Goal: Task Accomplishment & Management: Complete application form

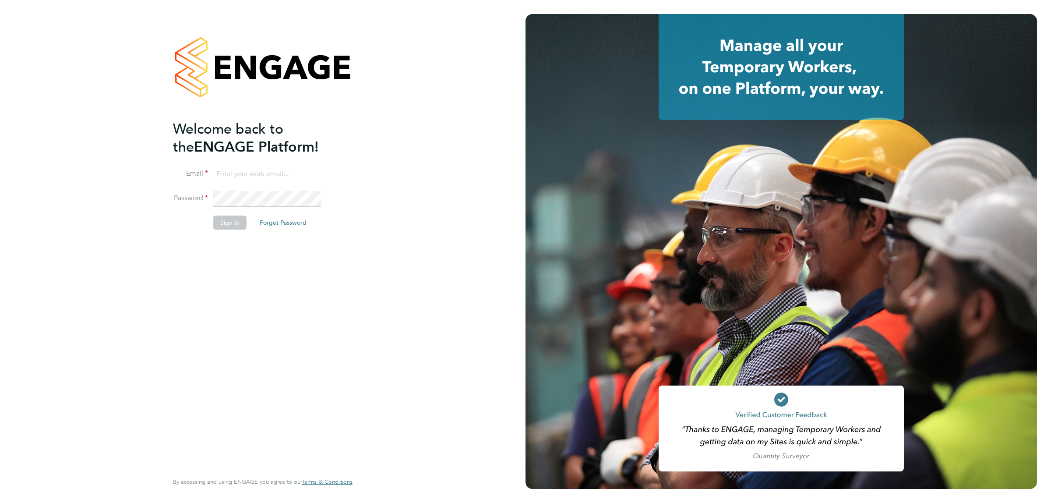
type input "jalaezihe@fr-group.co.uk"
click at [232, 220] on button "Sign In" at bounding box center [229, 222] width 33 height 14
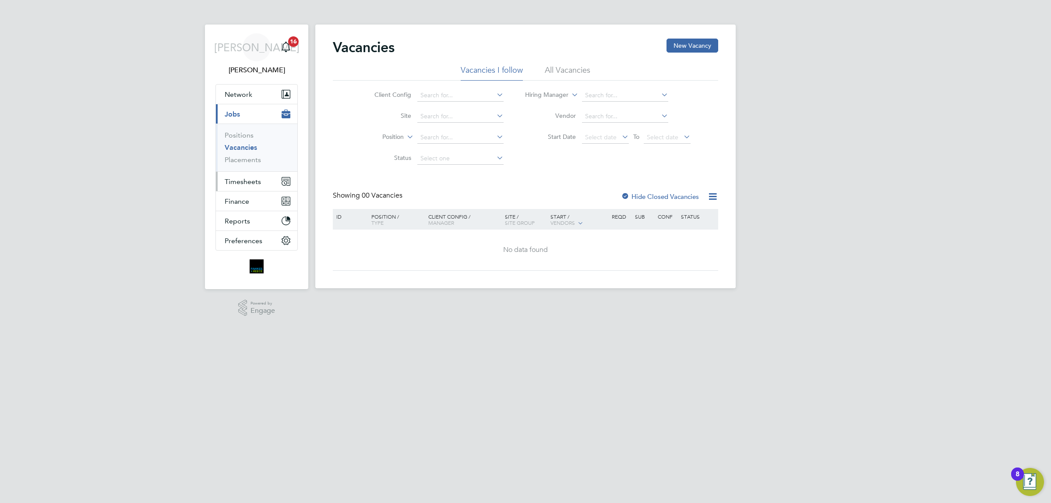
click at [248, 180] on span "Timesheets" at bounding box center [243, 181] width 36 height 8
click at [257, 158] on link "Timesheets" at bounding box center [243, 155] width 36 height 8
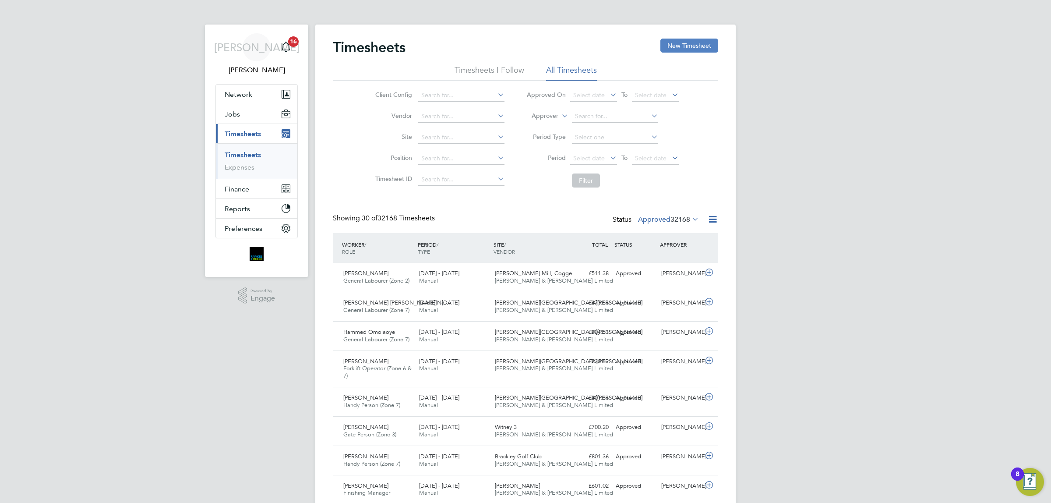
click at [684, 45] on button "New Timesheet" at bounding box center [689, 46] width 58 height 14
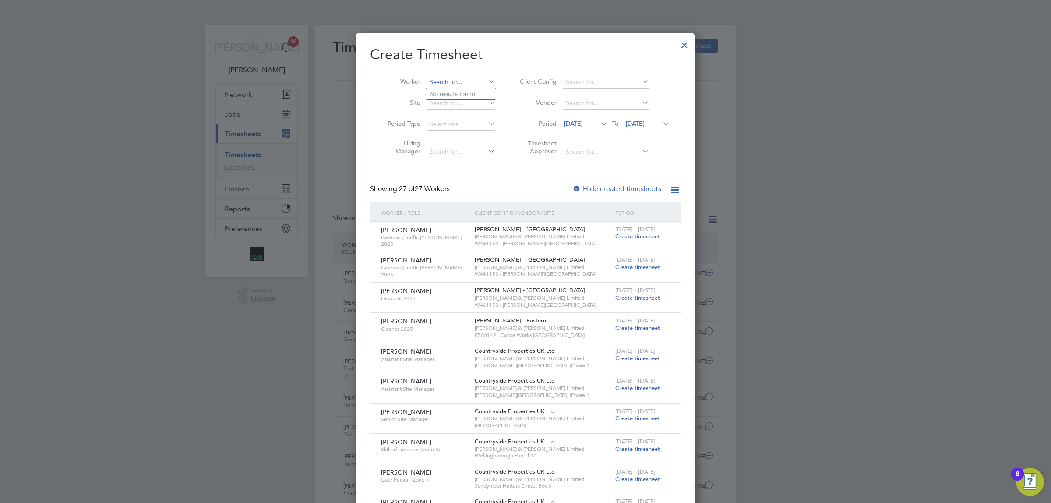
click at [456, 80] on input at bounding box center [461, 82] width 69 height 12
click at [465, 90] on li "Stane l [PERSON_NAME]" at bounding box center [464, 94] width 77 height 12
type input "[PERSON_NAME]"
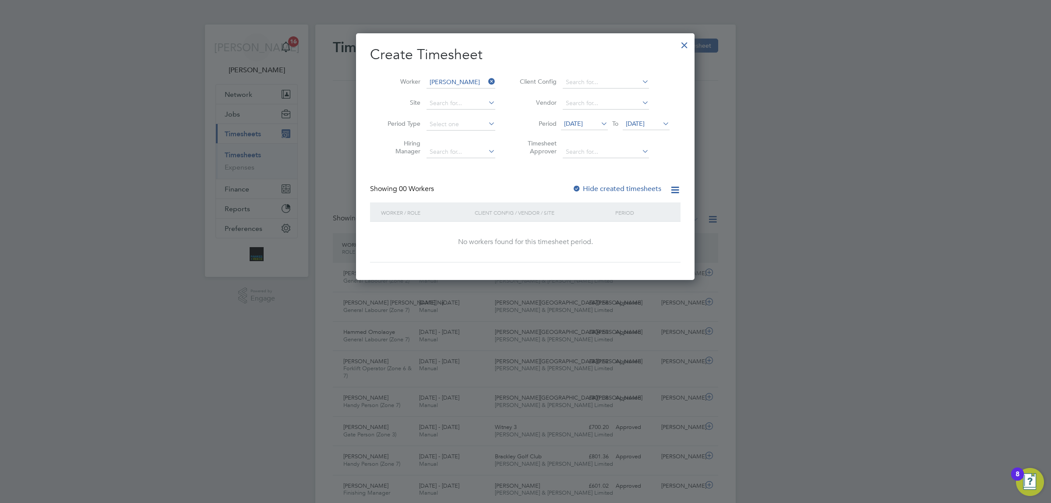
click at [657, 119] on span "[DATE]" at bounding box center [646, 124] width 47 height 12
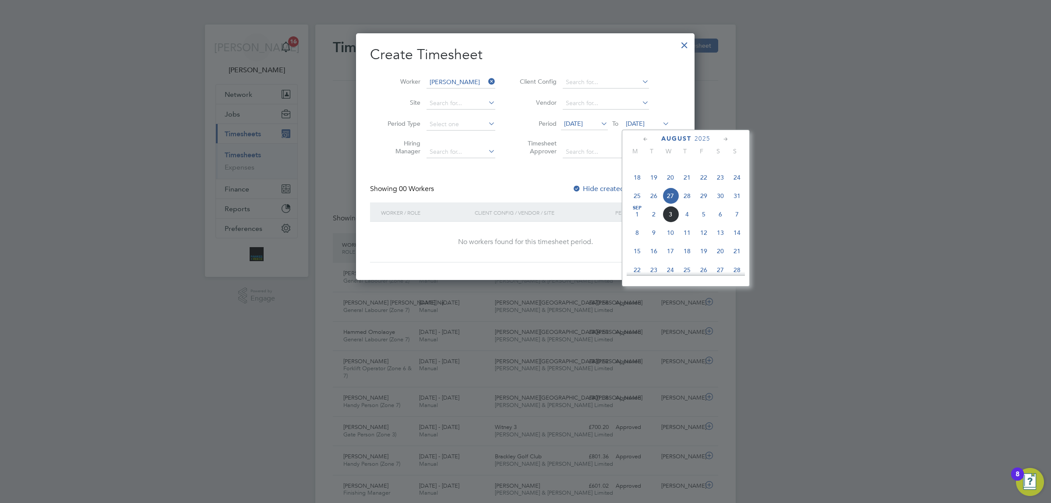
click at [739, 204] on span "31" at bounding box center [737, 195] width 17 height 17
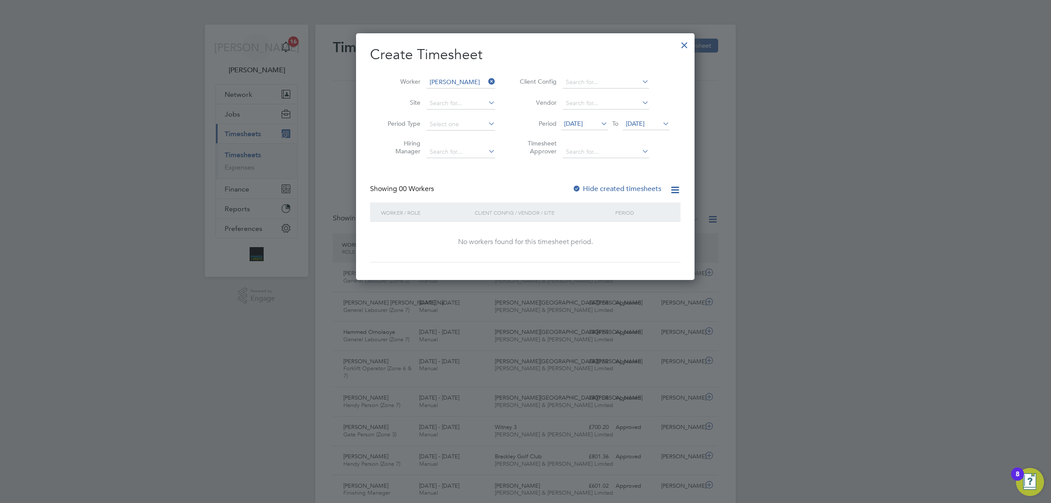
click at [580, 188] on div at bounding box center [576, 189] width 9 height 9
click at [645, 126] on span "[DATE]" at bounding box center [635, 124] width 19 height 8
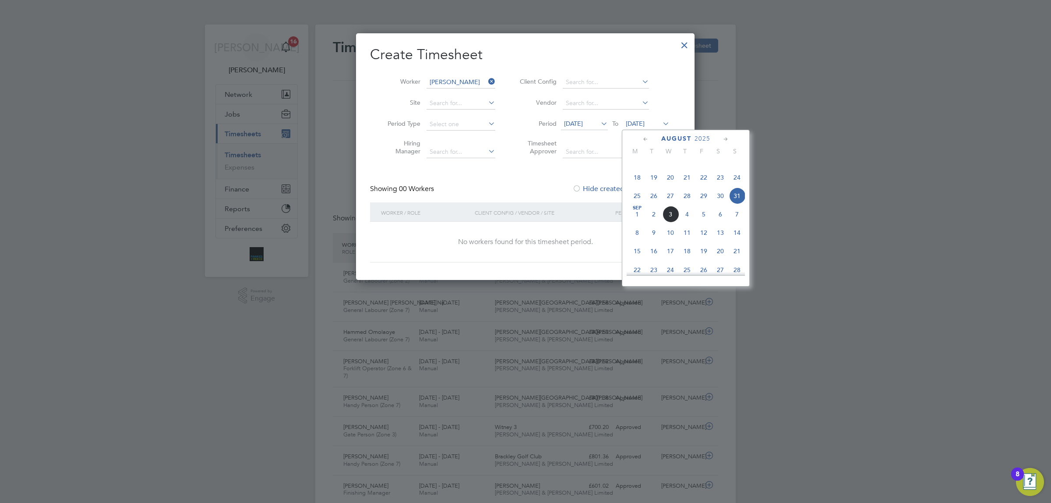
click at [737, 204] on span "31" at bounding box center [737, 195] width 17 height 17
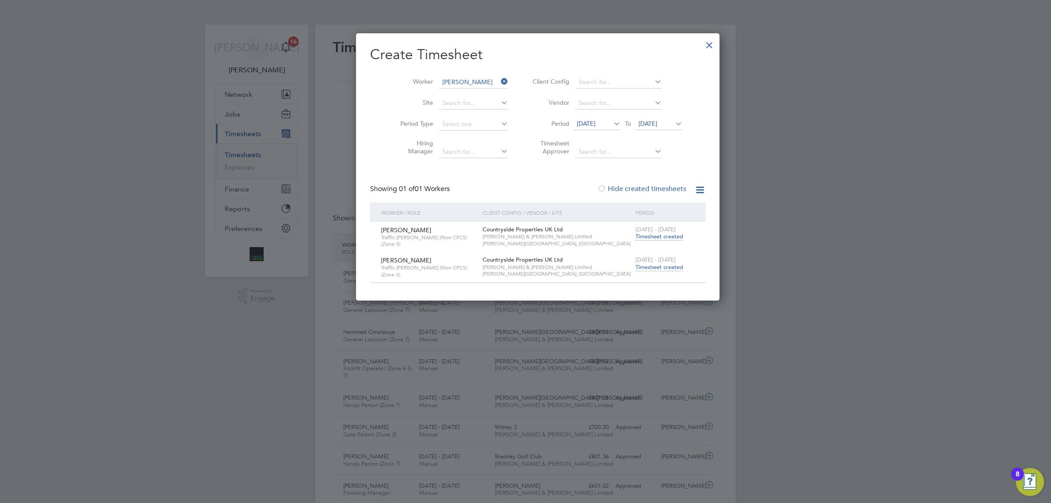
click at [636, 265] on span "Timesheet created" at bounding box center [660, 267] width 48 height 8
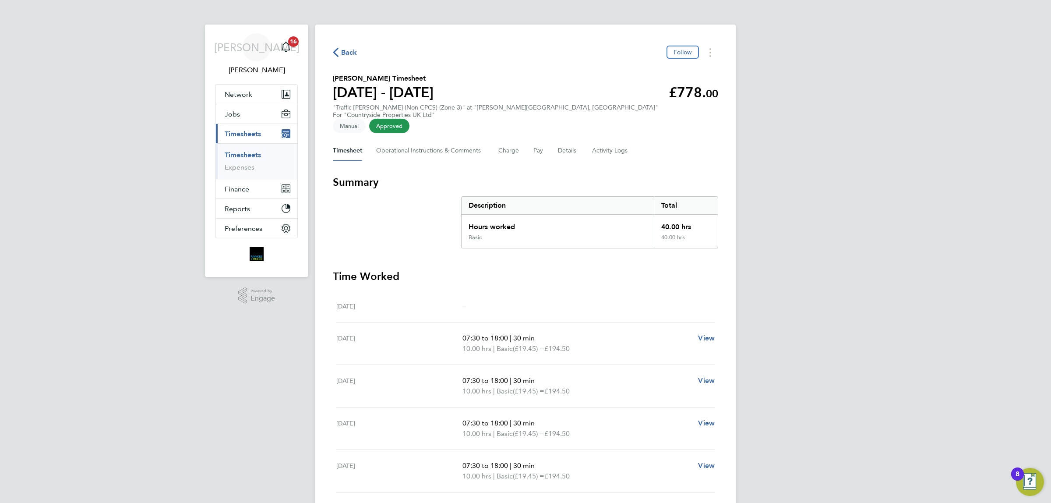
drag, startPoint x: 349, startPoint y: 49, endPoint x: 518, endPoint y: 56, distance: 169.2
click at [349, 49] on span "Back" at bounding box center [349, 52] width 16 height 11
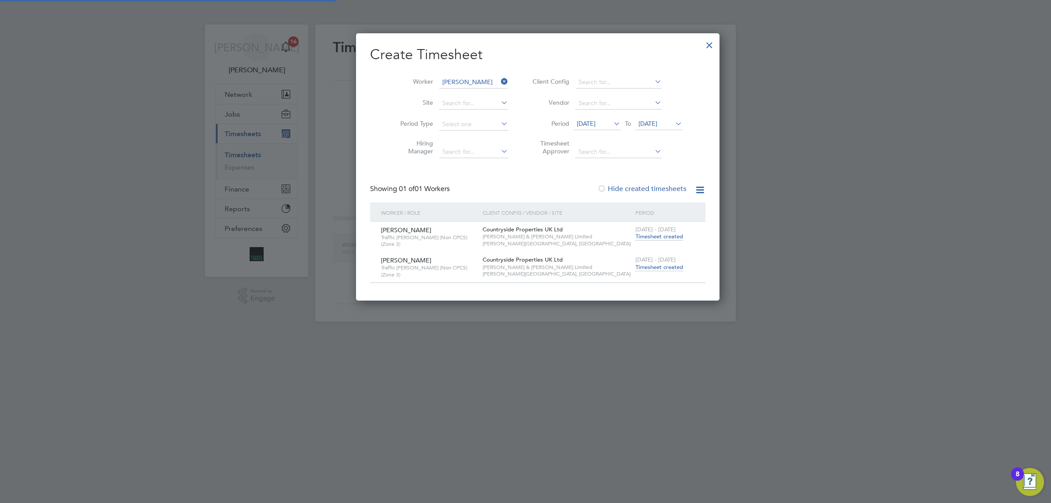
scroll to position [266, 339]
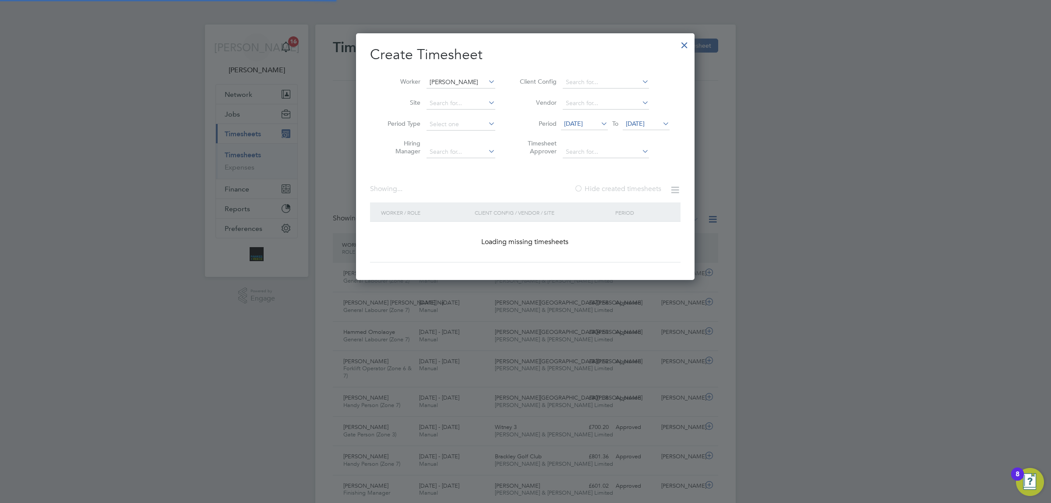
click at [464, 81] on input "[PERSON_NAME]" at bounding box center [461, 82] width 69 height 12
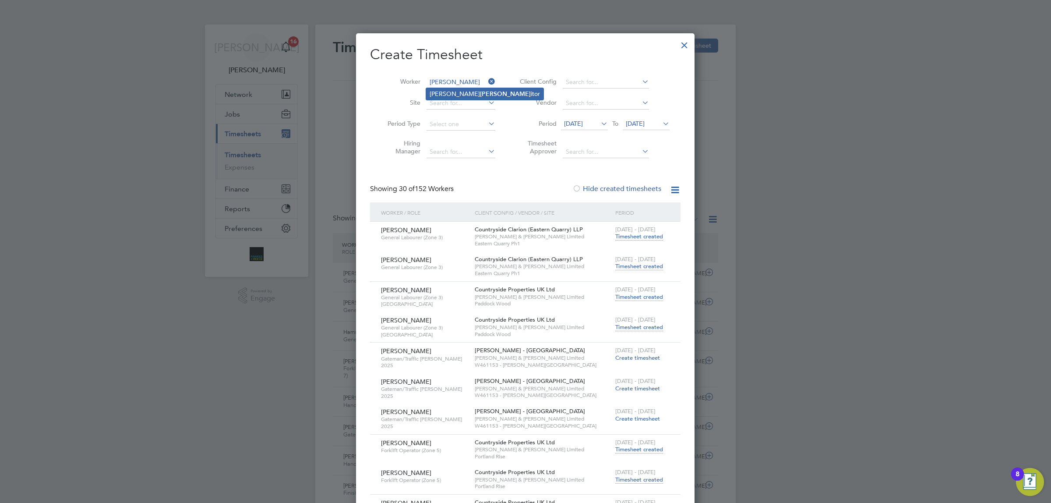
click at [458, 94] on li "[PERSON_NAME] itor" at bounding box center [484, 94] width 117 height 12
type input "[PERSON_NAME]"
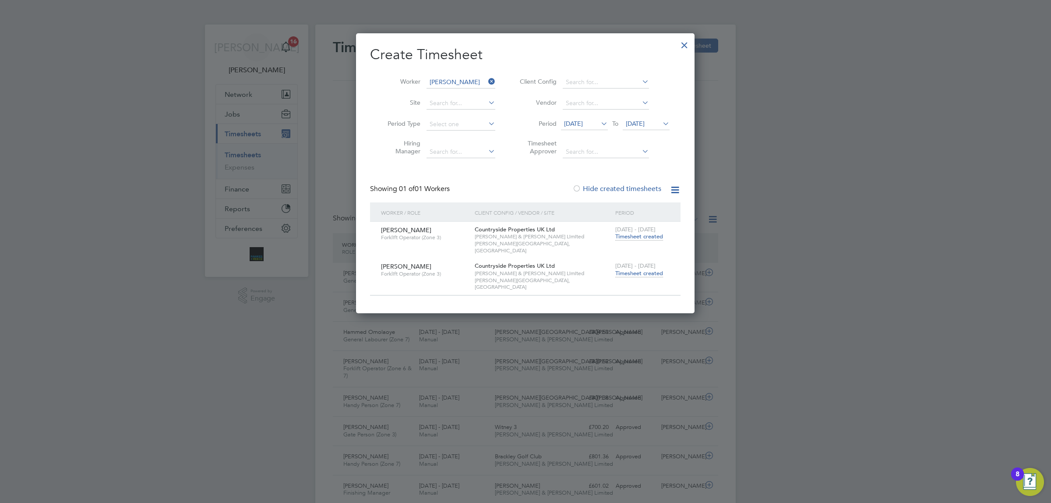
click at [645, 269] on span "Timesheet created" at bounding box center [639, 273] width 48 height 8
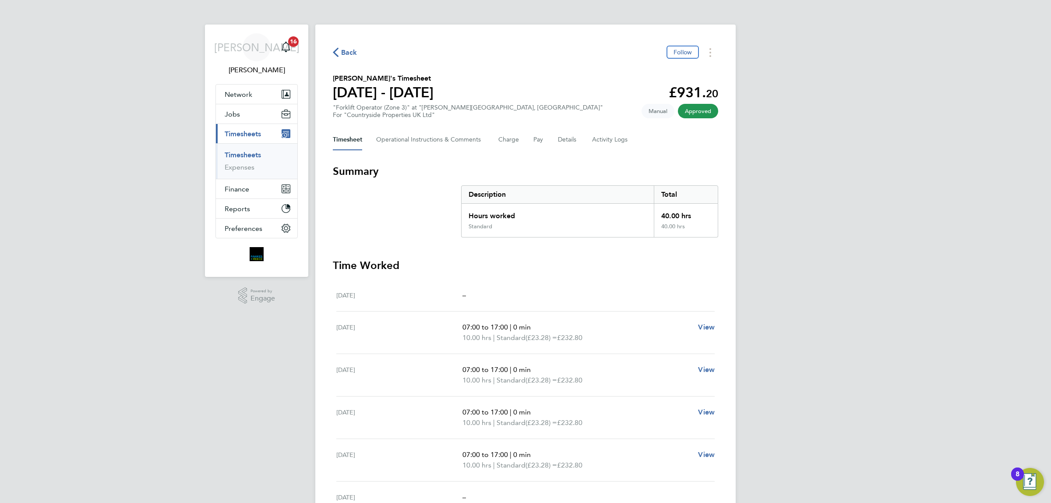
drag, startPoint x: 341, startPoint y: 51, endPoint x: 401, endPoint y: 95, distance: 75.2
click at [341, 51] on span "Back" at bounding box center [349, 52] width 16 height 11
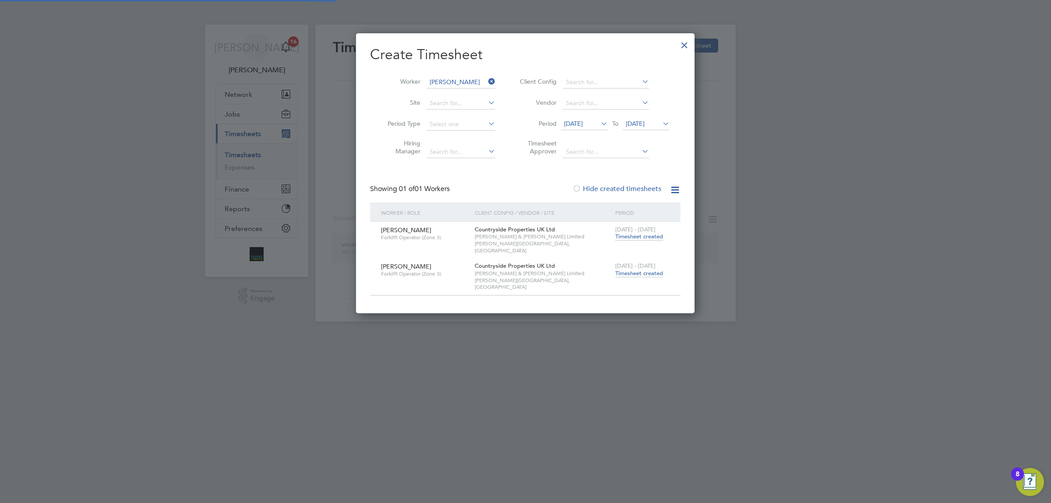
click at [478, 82] on input "[PERSON_NAME]" at bounding box center [461, 82] width 69 height 12
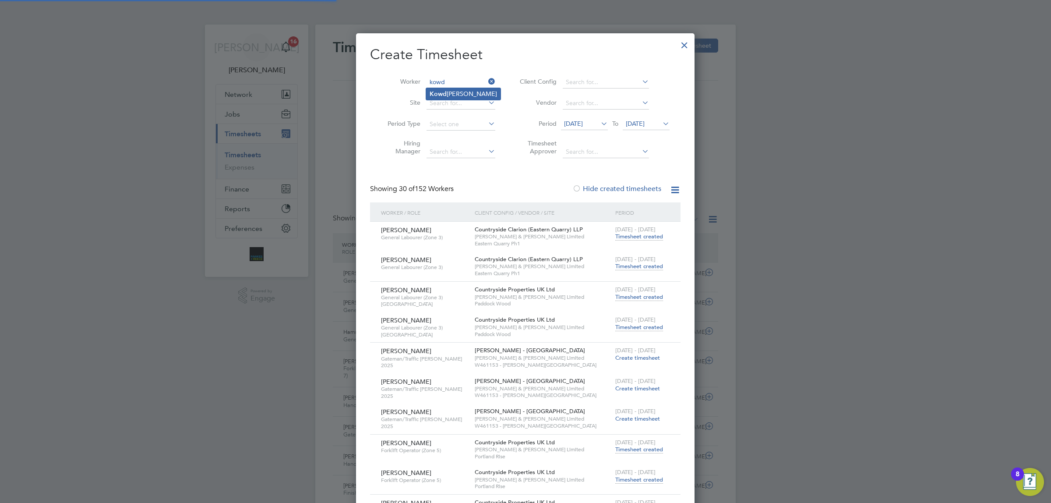
click at [464, 95] on li "Kowd [PERSON_NAME]" at bounding box center [463, 94] width 74 height 12
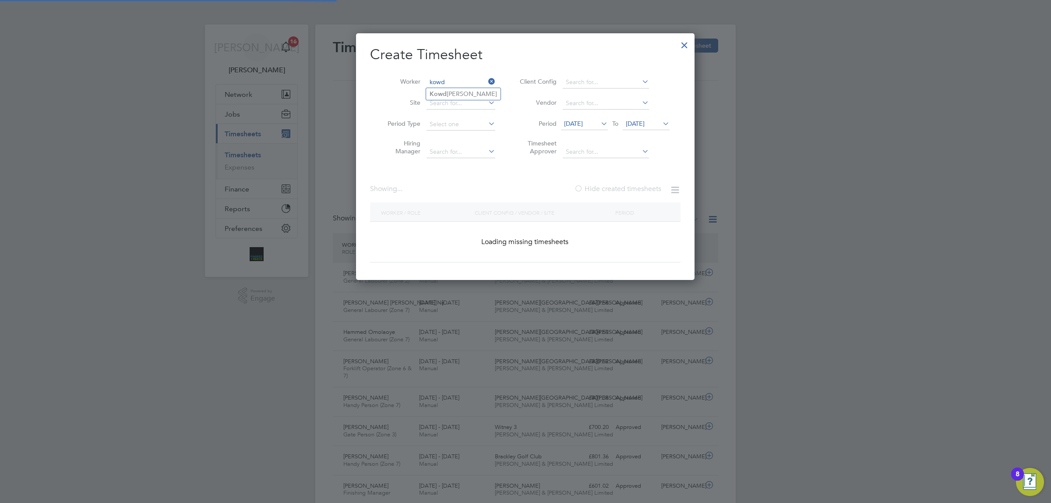
type input "[PERSON_NAME]"
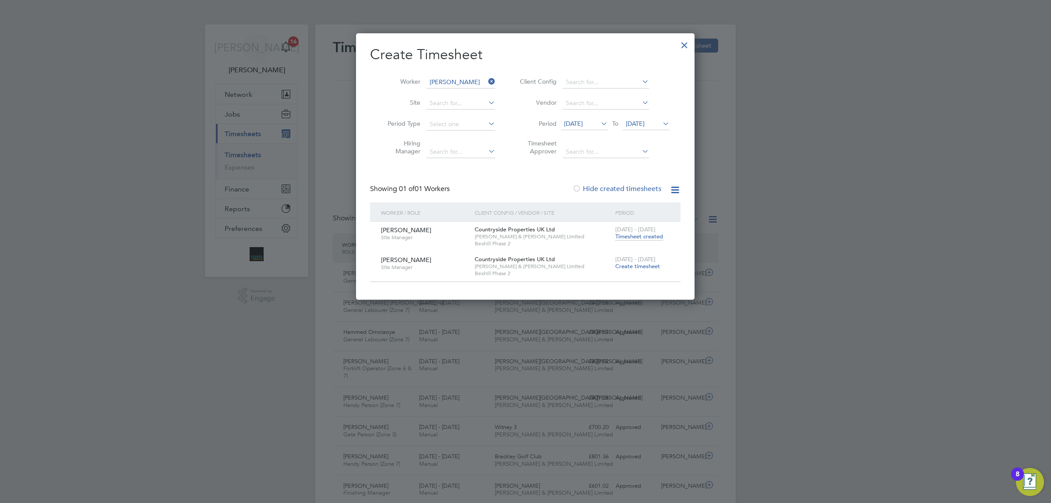
click at [689, 45] on div at bounding box center [685, 43] width 16 height 16
